Goal: Task Accomplishment & Management: Manage account settings

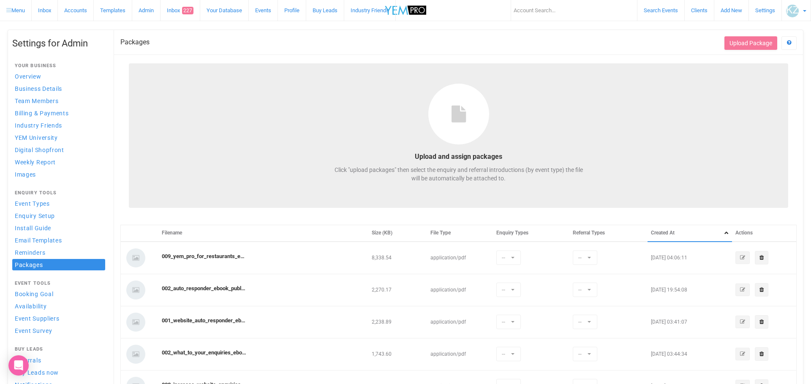
select select
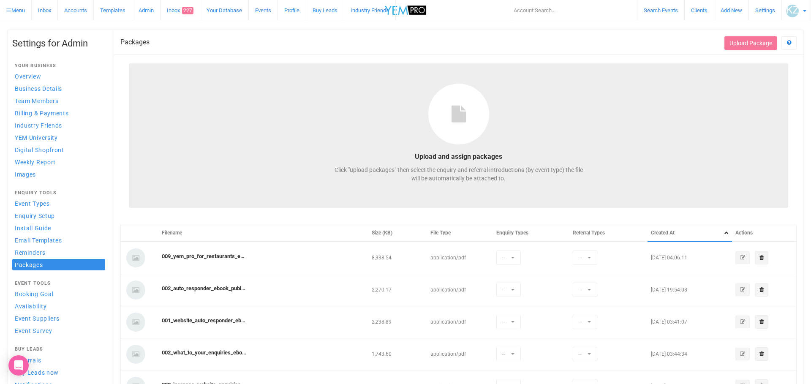
select select
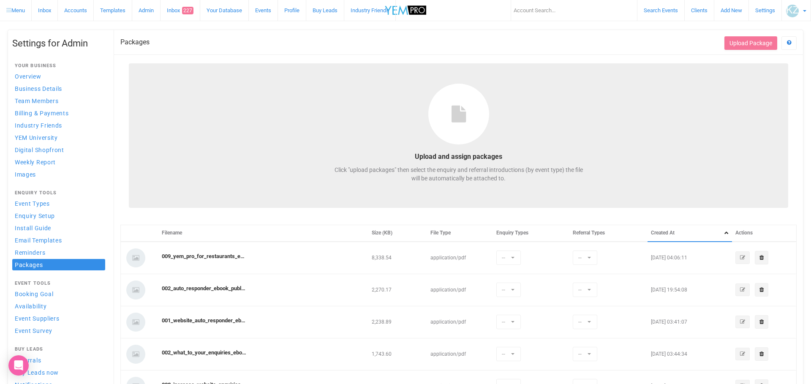
select select
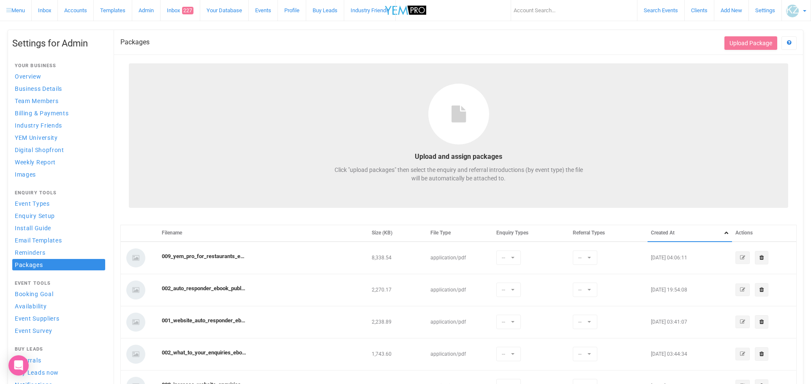
select select
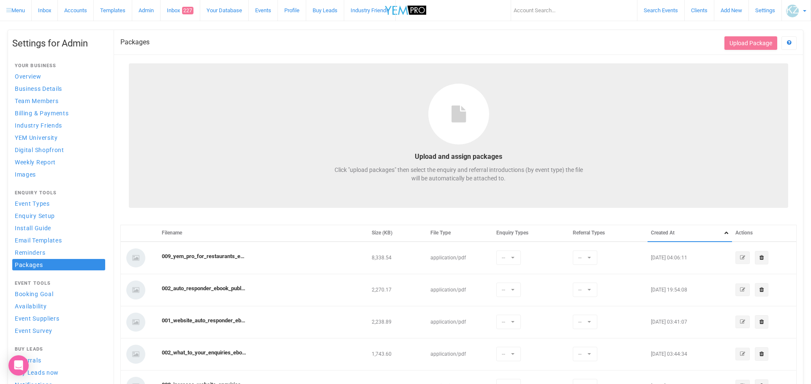
select select
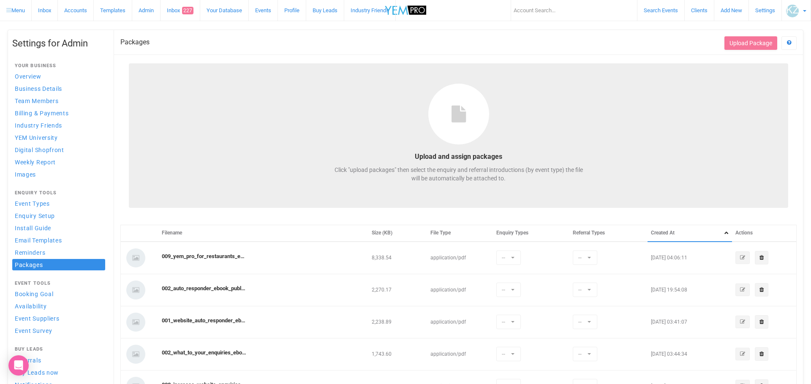
select select
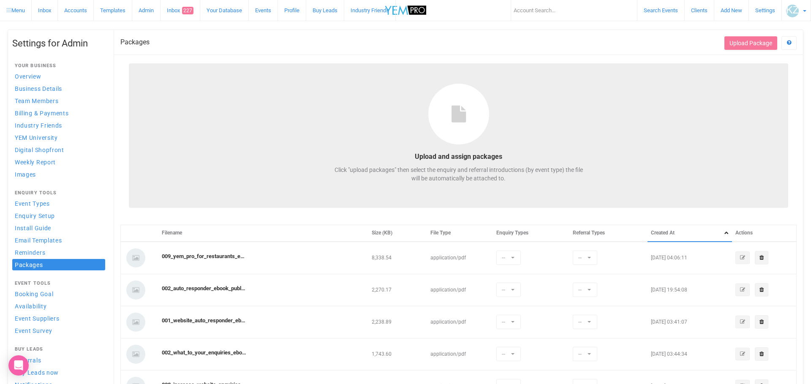
select select
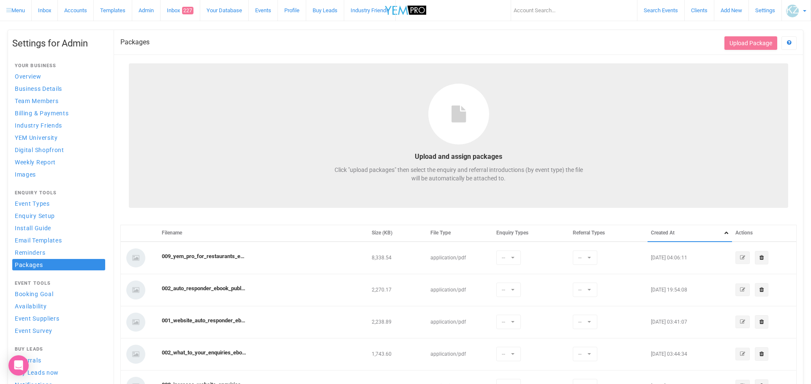
select select
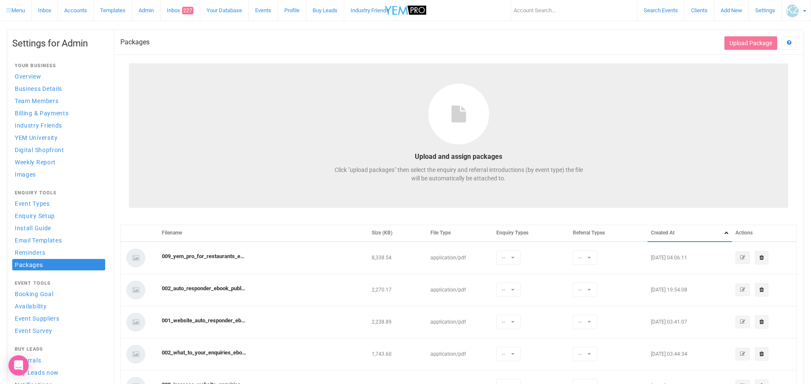
select select
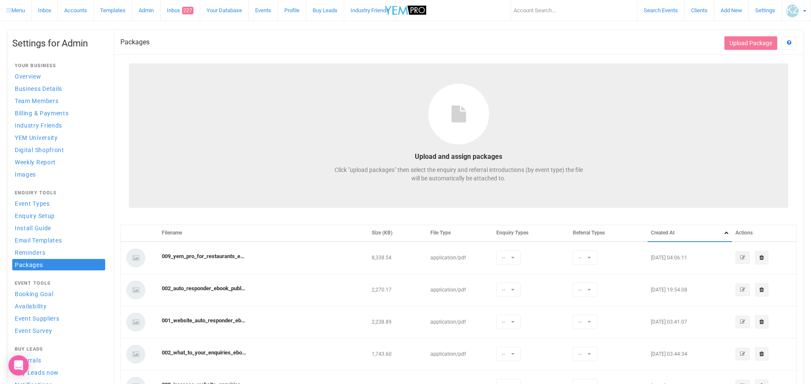
select select
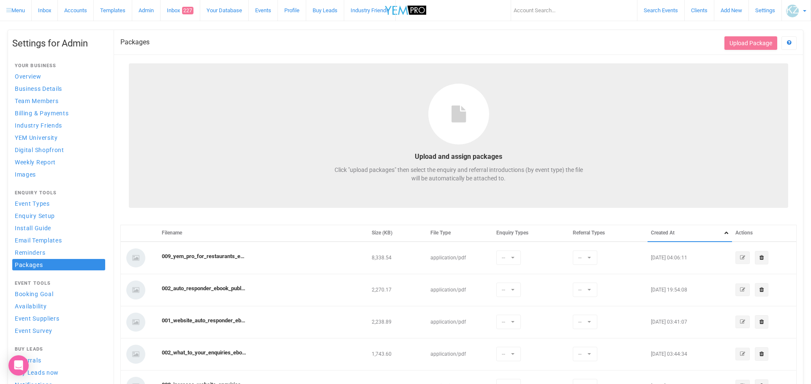
select select
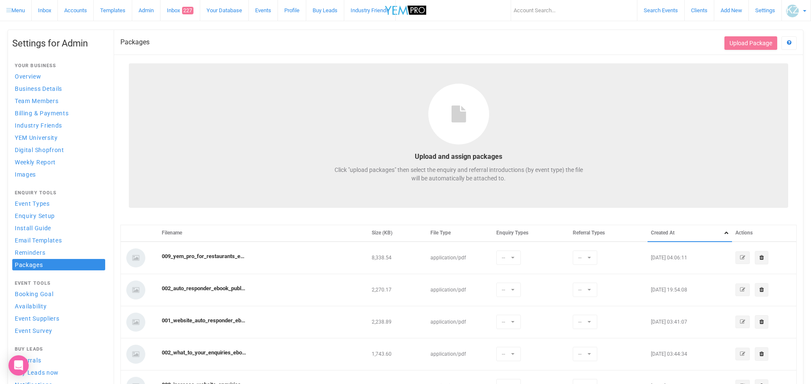
select select
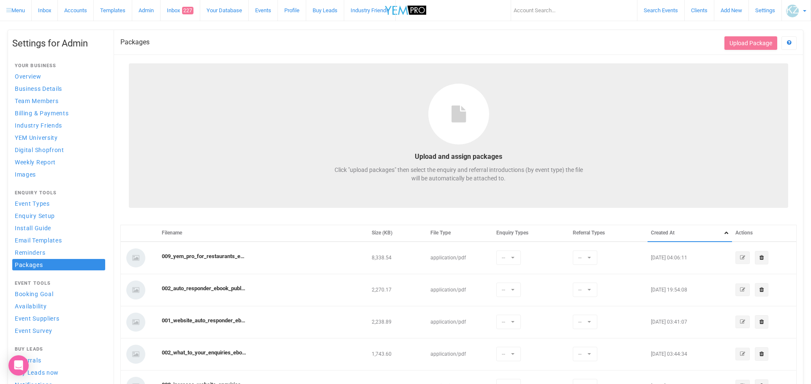
select select
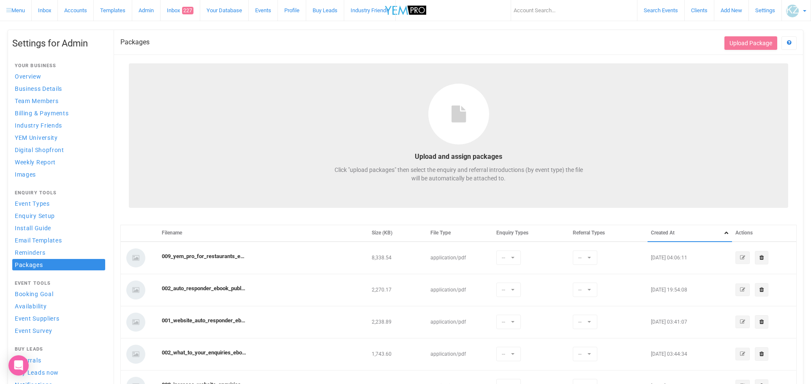
select select
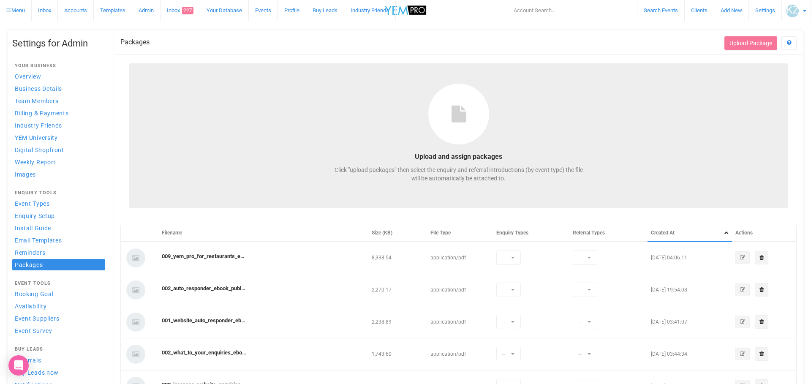
select select
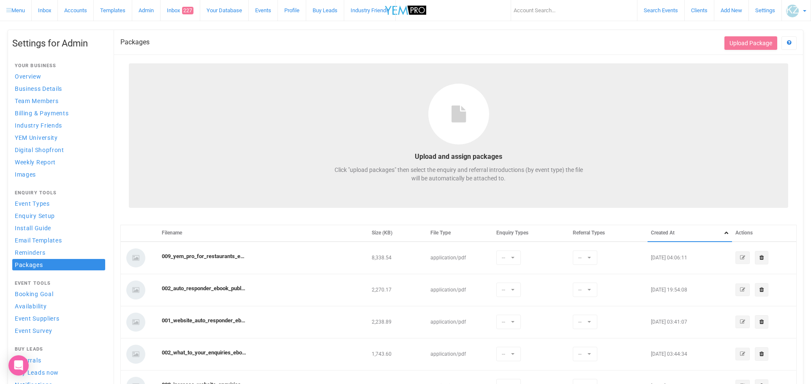
select select
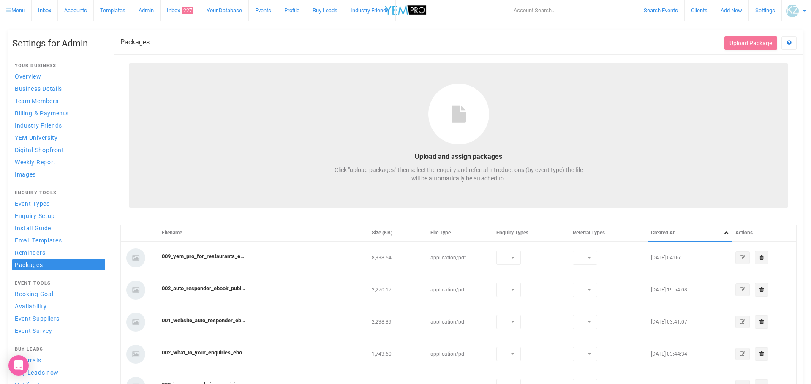
select select
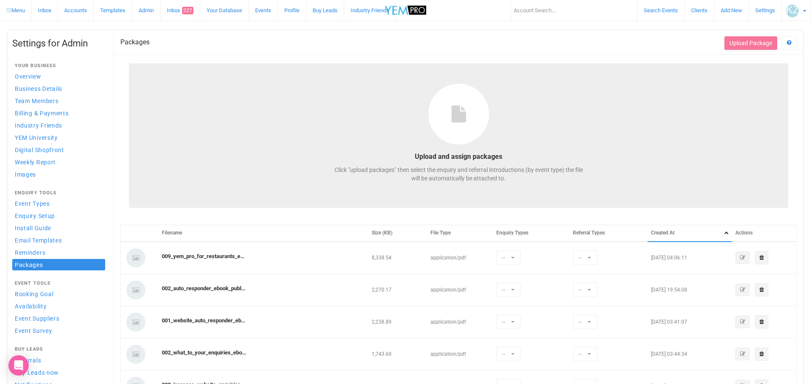
select select
